Goal: Communication & Community: Answer question/provide support

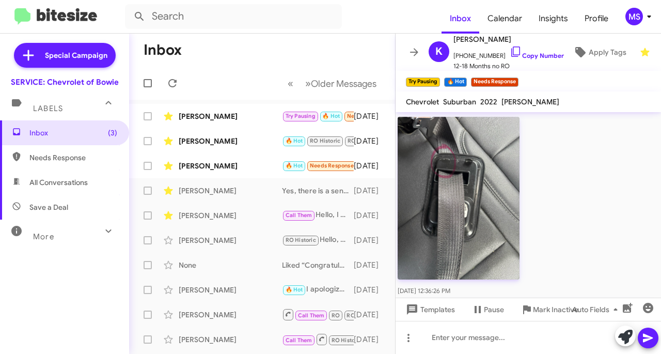
scroll to position [853, 0]
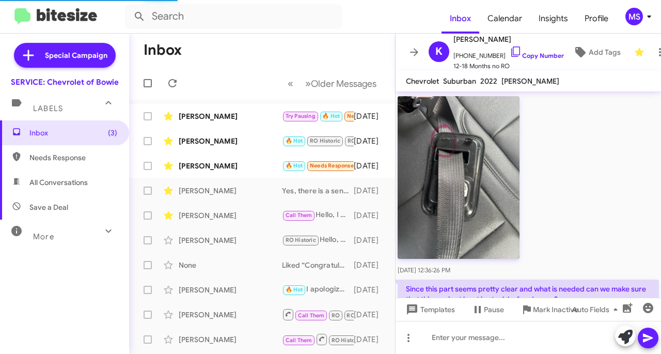
scroll to position [833, 0]
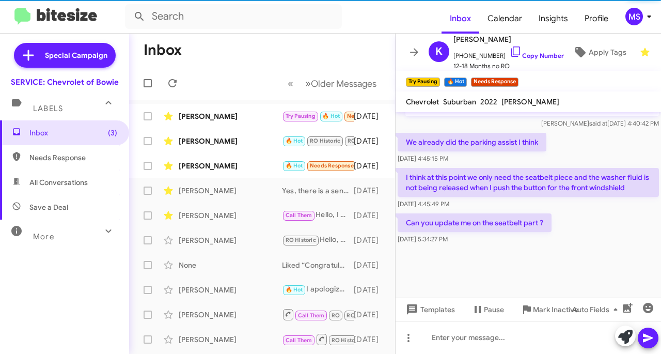
click at [216, 169] on div "[PERSON_NAME]" at bounding box center [230, 166] width 103 height 10
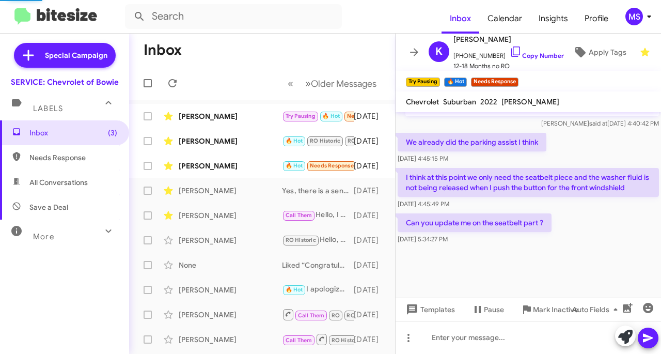
scroll to position [325, 0]
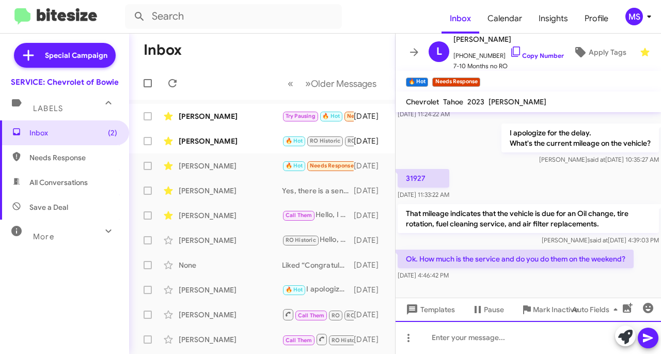
click at [464, 332] on div at bounding box center [528, 337] width 265 height 33
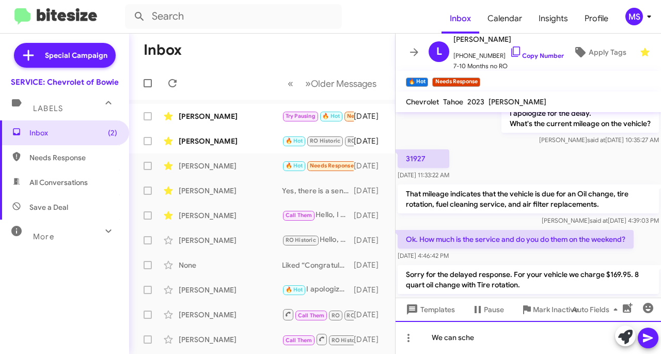
scroll to position [373, 0]
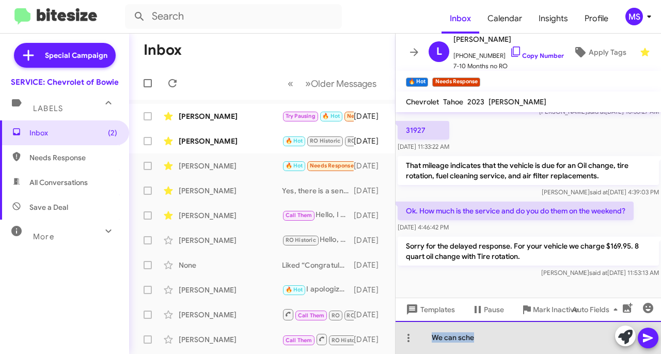
drag, startPoint x: 490, startPoint y: 342, endPoint x: 425, endPoint y: 333, distance: 65.8
click at [413, 337] on div "We can sche" at bounding box center [528, 337] width 265 height 33
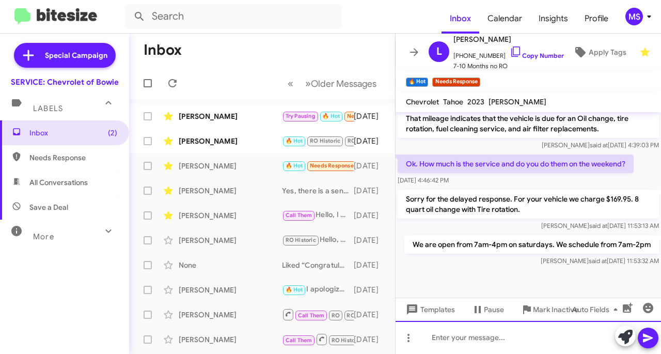
scroll to position [421, 0]
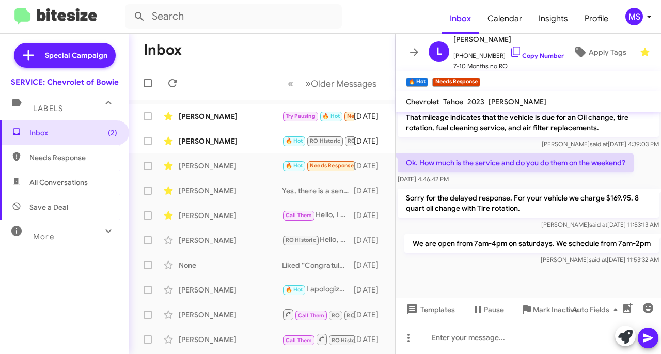
click at [238, 140] on div "[PERSON_NAME]" at bounding box center [230, 141] width 103 height 10
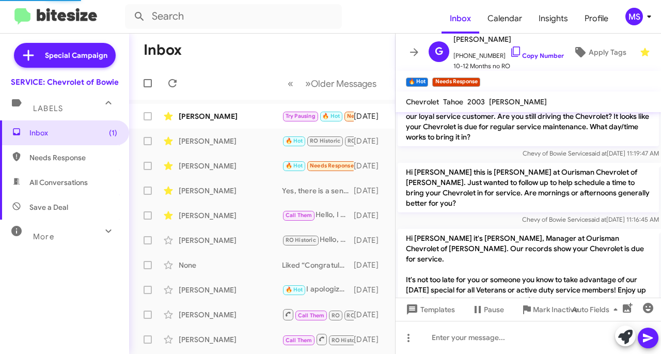
scroll to position [865, 0]
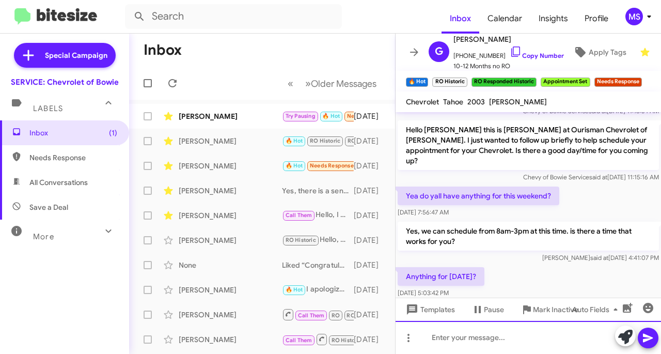
click at [499, 351] on div at bounding box center [528, 337] width 265 height 33
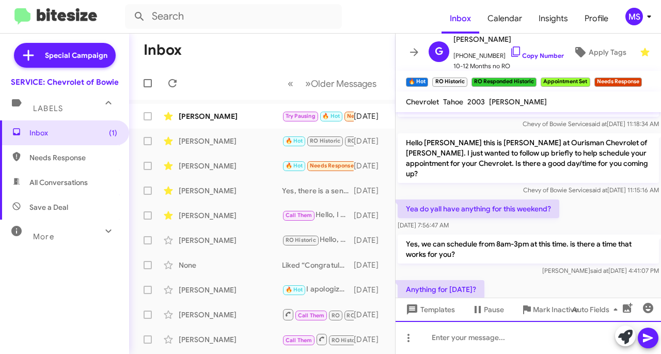
scroll to position [913, 0]
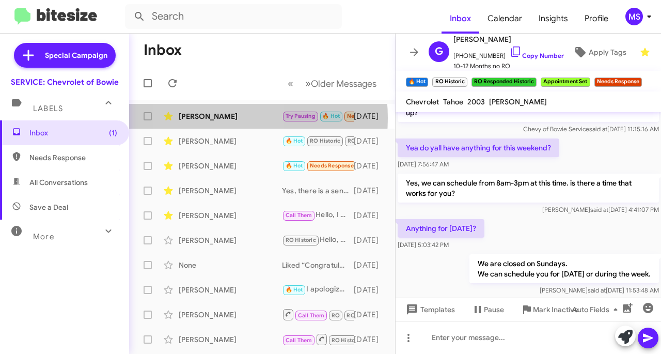
click at [205, 118] on div "[PERSON_NAME]" at bounding box center [230, 116] width 103 height 10
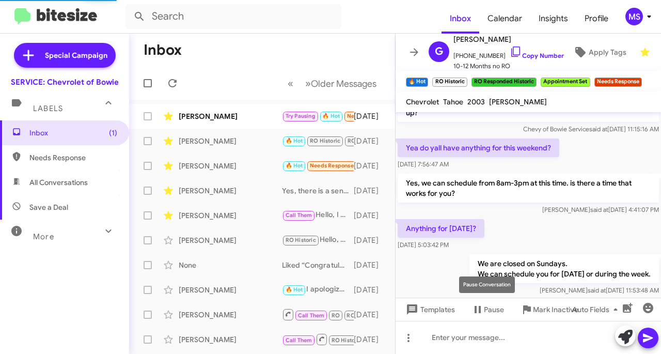
scroll to position [853, 0]
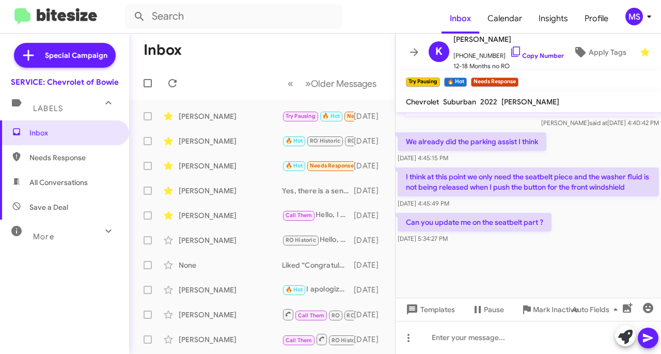
click at [537, 52] on link "Copy Number" at bounding box center [537, 56] width 54 height 8
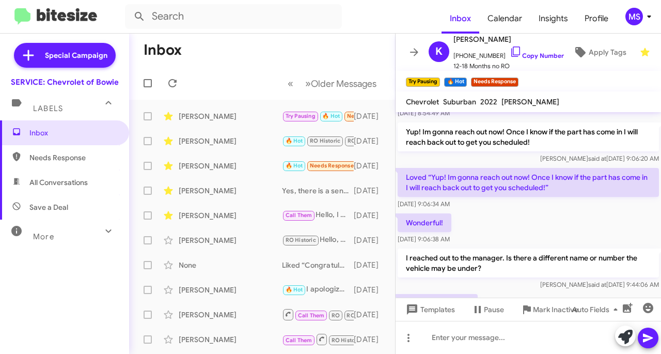
scroll to position [2022, 0]
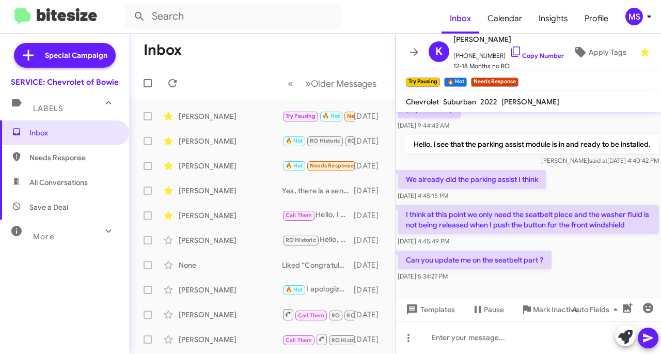
drag, startPoint x: 590, startPoint y: 238, endPoint x: 405, endPoint y: 200, distance: 189.1
copy div "I think at this point we only need the seatbelt piece and the washer fluid is n…"
